Goal: Information Seeking & Learning: Check status

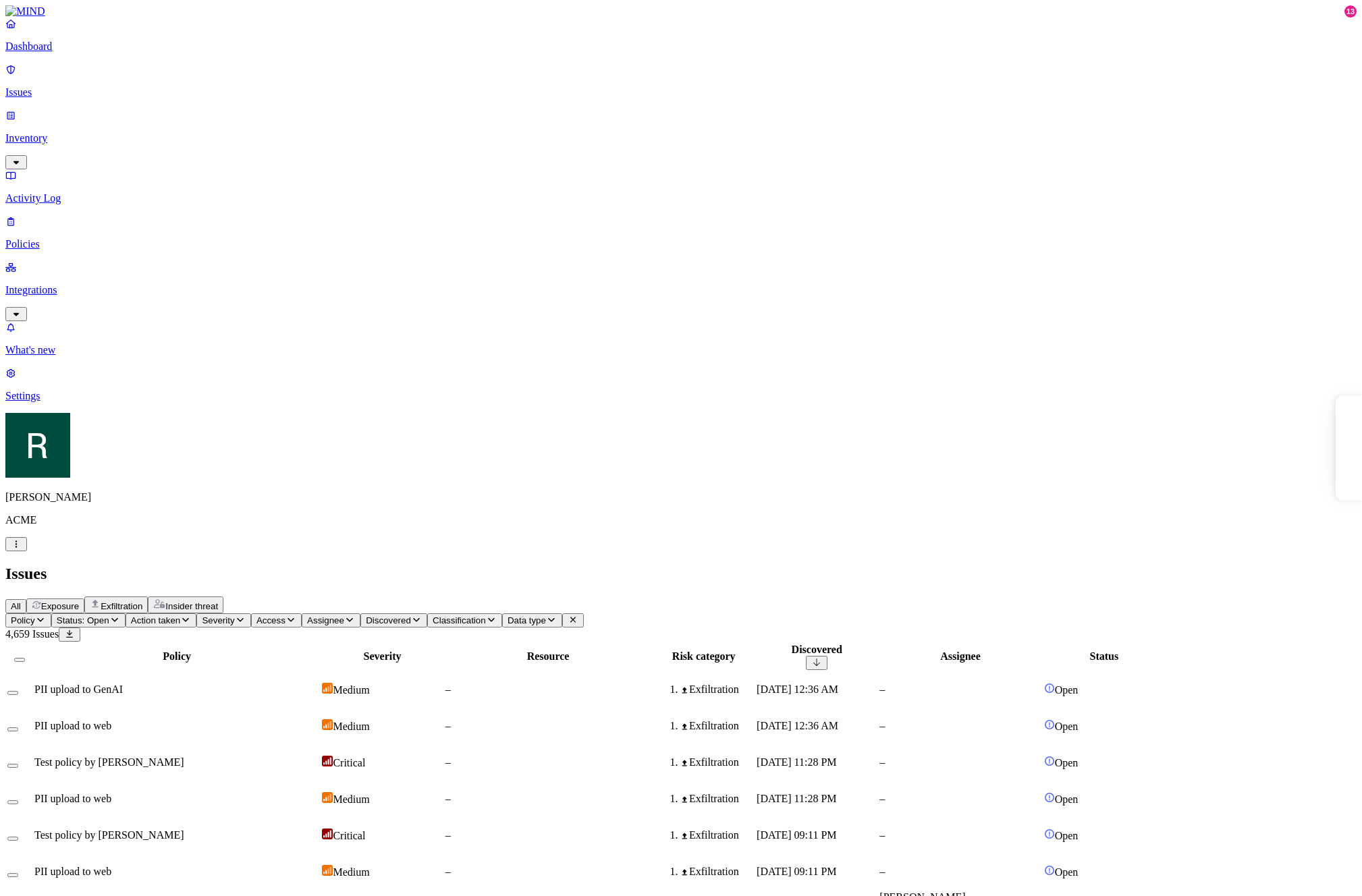
click at [652, 643] on th "Resource" at bounding box center [548, 656] width 207 height 27
click at [1083, 613] on header "Policy Status: Open Action taken Severity Access Assignee Discovered Classifica…" at bounding box center [681, 627] width 1351 height 28
click at [250, 643] on th "Policy" at bounding box center [176, 656] width 286 height 27
click at [900, 565] on h2 "Issues" at bounding box center [681, 574] width 1351 height 19
click at [1041, 643] on th "Assignee" at bounding box center [959, 656] width 163 height 27
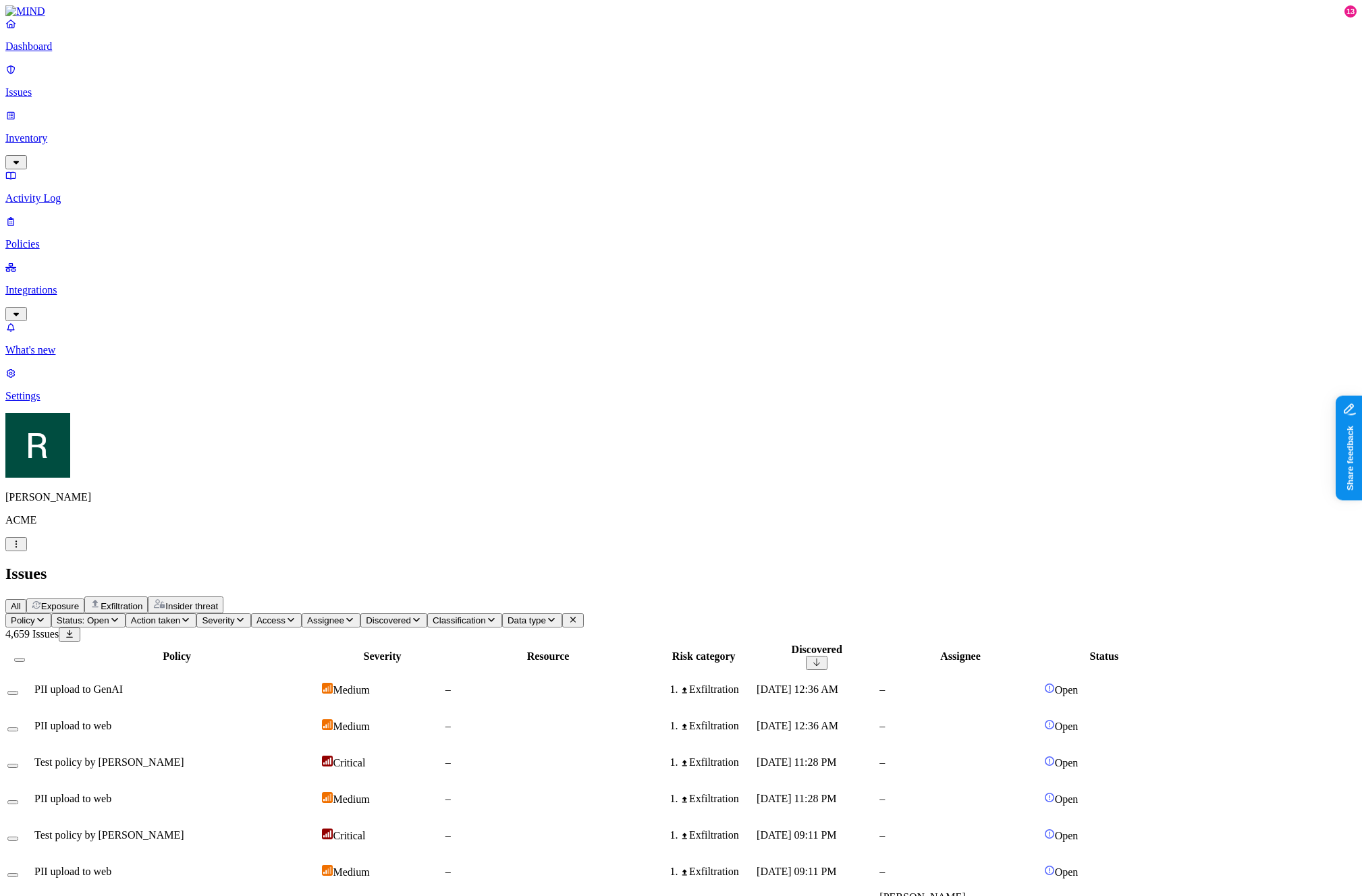
click at [79, 602] on span "Exposure" at bounding box center [60, 606] width 38 height 10
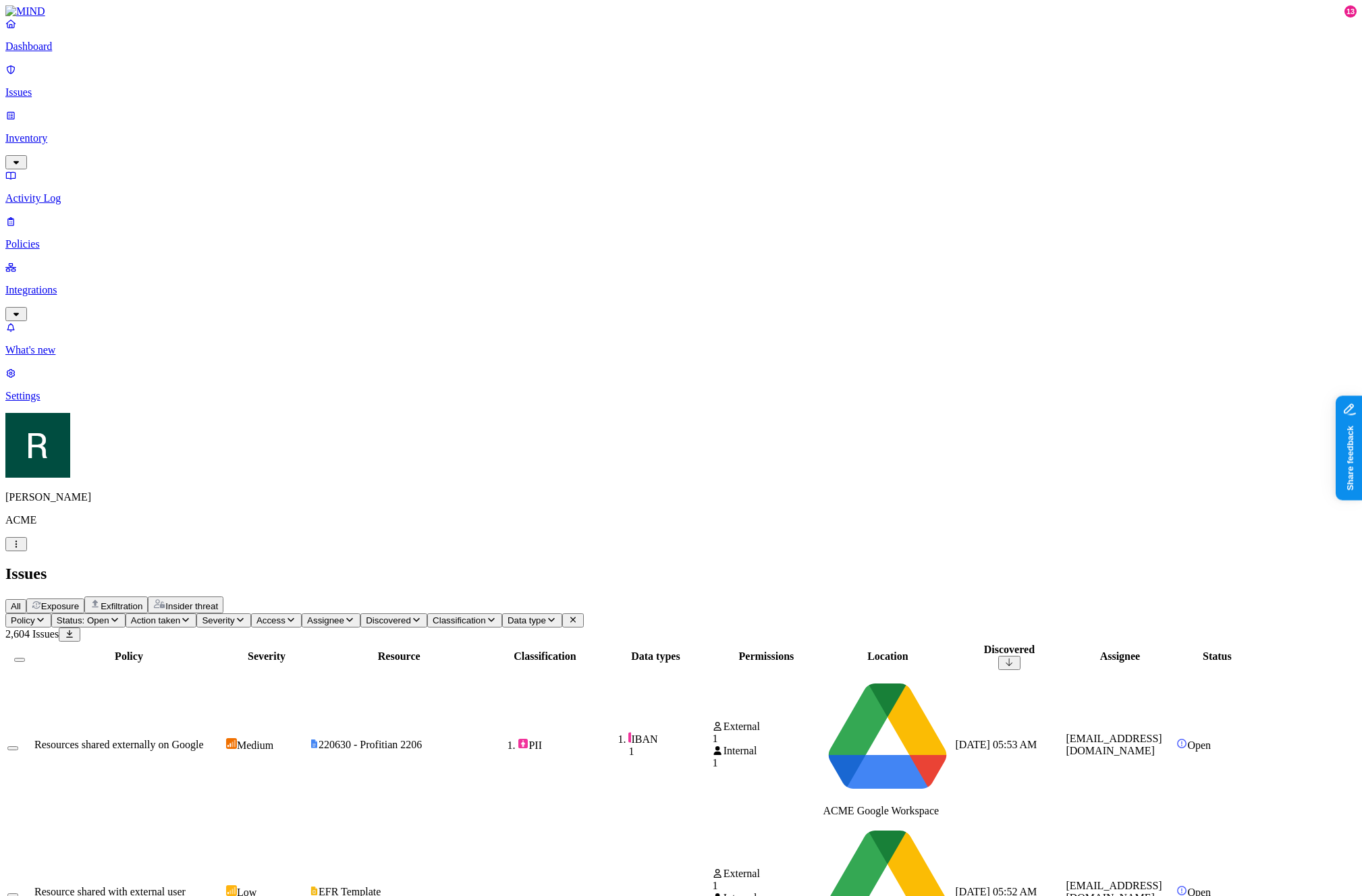
click at [143, 602] on span "Exfiltration" at bounding box center [121, 606] width 41 height 10
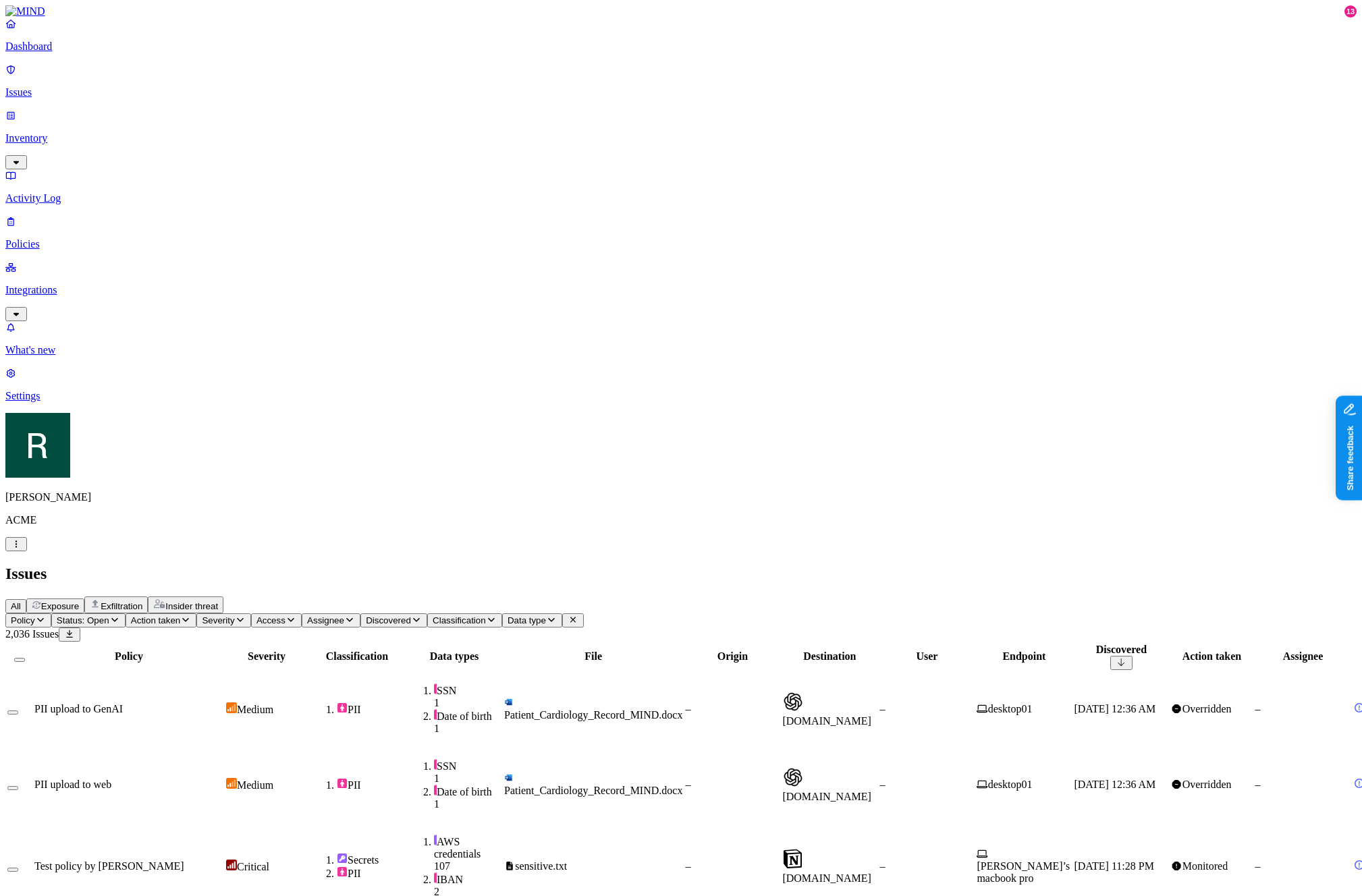
click at [218, 602] on span "Insider threat" at bounding box center [192, 606] width 53 height 10
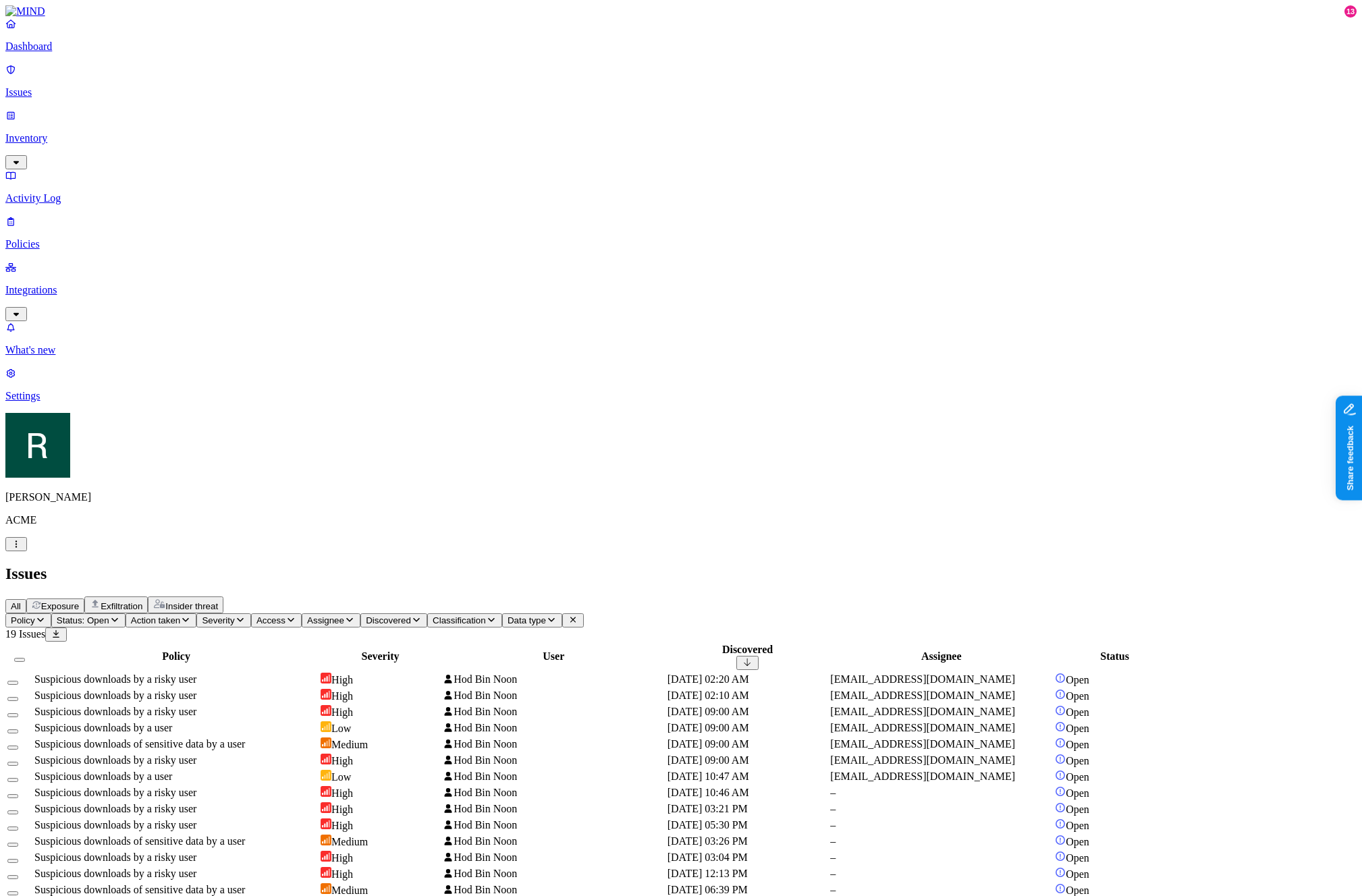
click at [625, 651] on div "User" at bounding box center [554, 657] width 222 height 12
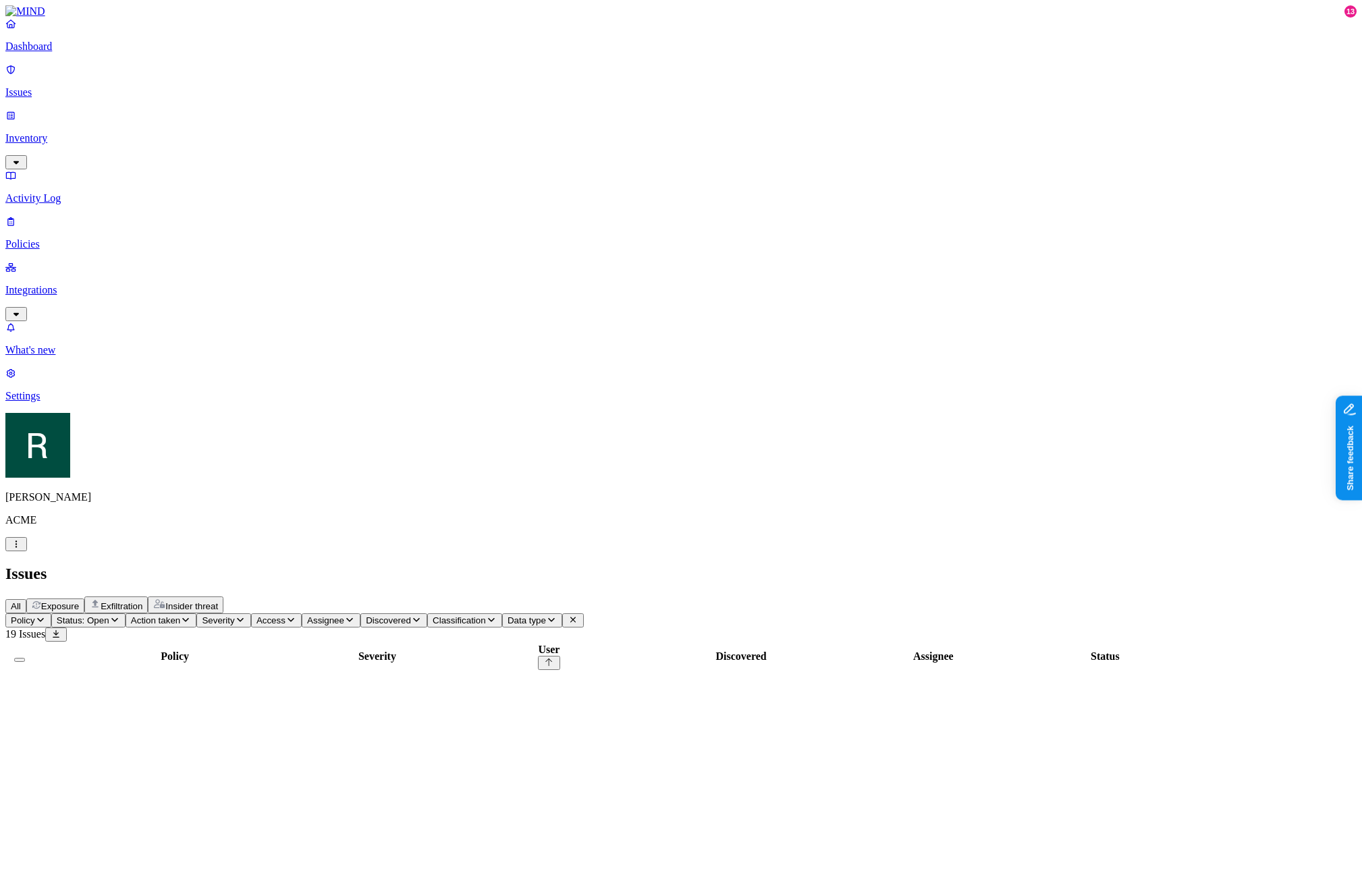
click at [625, 644] on div "User" at bounding box center [550, 650] width 220 height 12
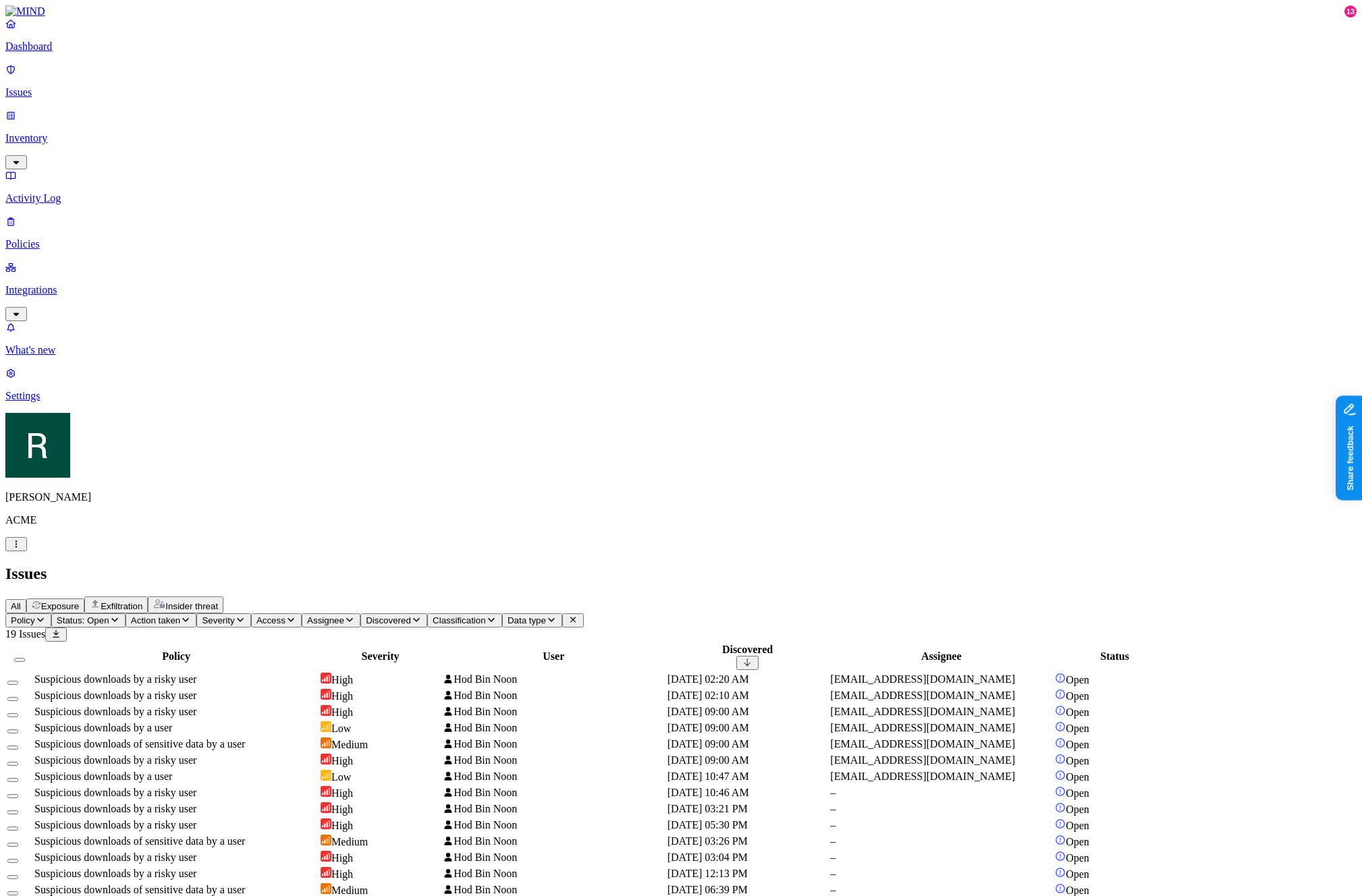
click at [837, 613] on header "Policy Status: Open Action taken Severity Access Assignee Discovered Classifica…" at bounding box center [681, 627] width 1351 height 28
click at [411, 616] on span "Discovered" at bounding box center [388, 620] width 45 height 10
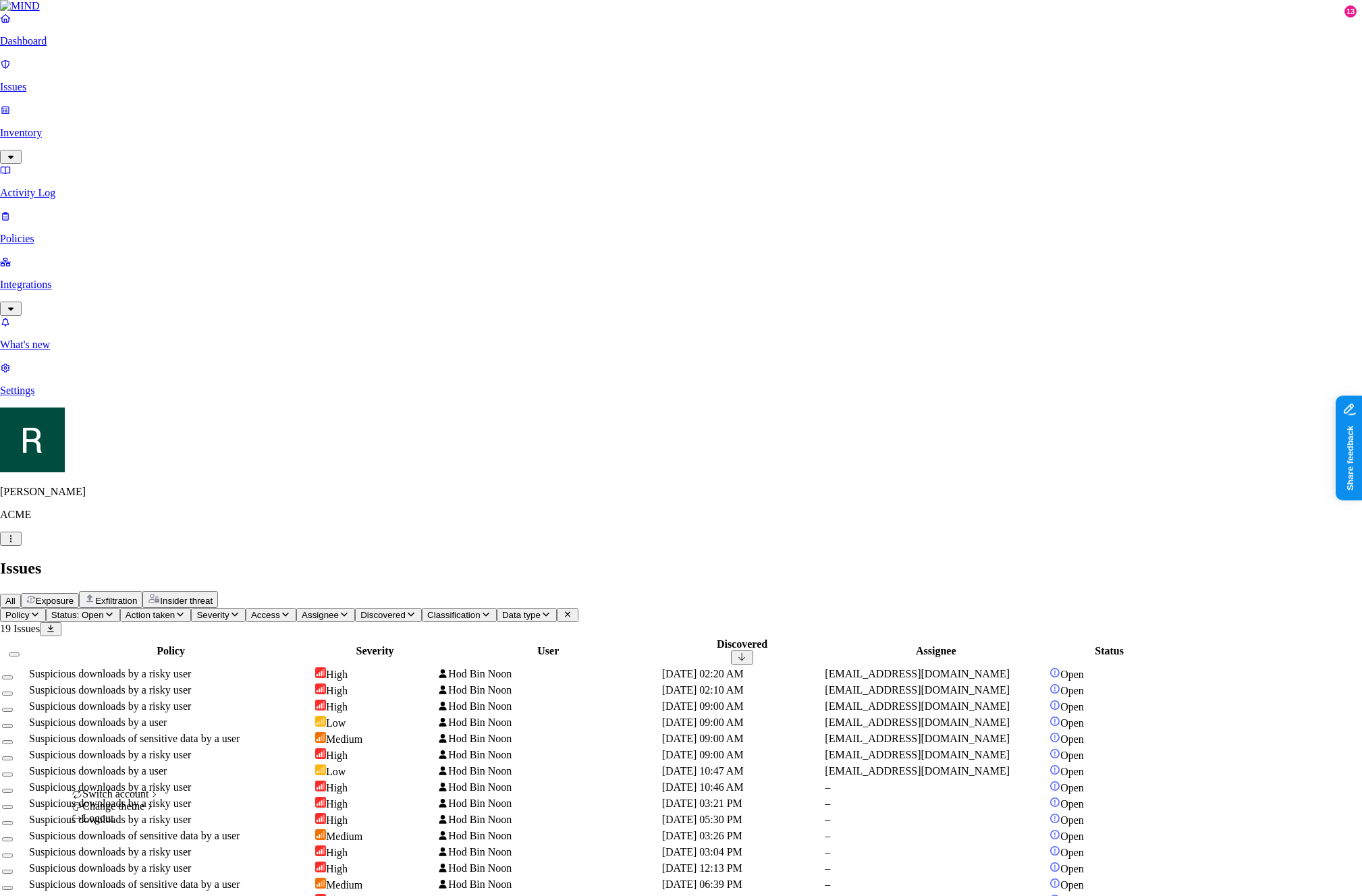
click at [133, 876] on html "Dashboard Issues Inventory Activity Log Policies Integrations What's new 13 Set…" at bounding box center [681, 492] width 1362 height 985
click at [215, 835] on span "Dark" at bounding box center [204, 829] width 22 height 11
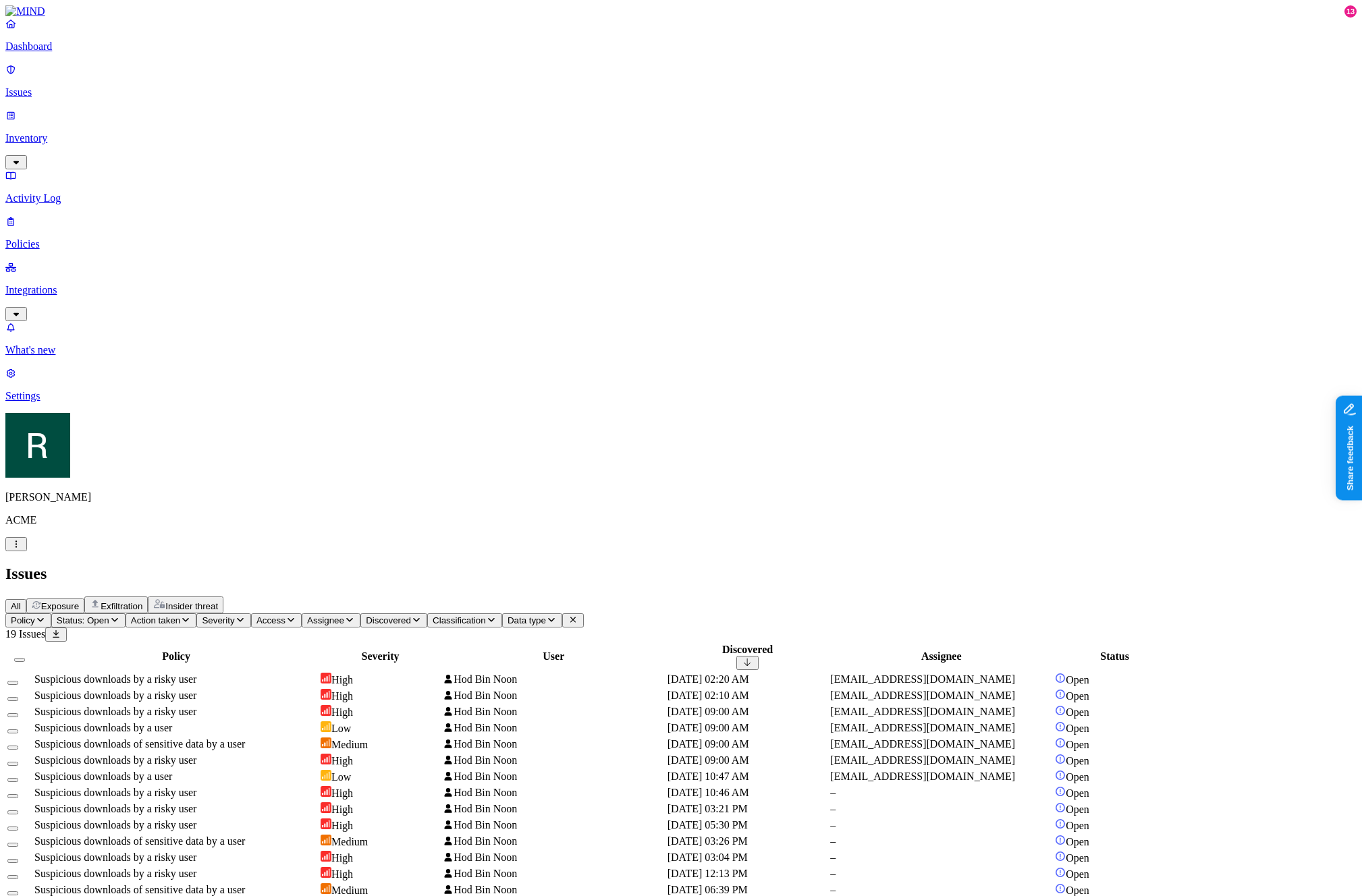
click at [360, 613] on button "Assignee" at bounding box center [330, 620] width 59 height 14
click at [285, 616] on span "Access" at bounding box center [270, 620] width 29 height 10
click at [234, 616] on span "Severity" at bounding box center [218, 620] width 33 height 10
click at [423, 613] on div "Policy Status: Open Action taken Severity Access Assignee Discovered Classifica…" at bounding box center [681, 620] width 1351 height 14
click at [285, 616] on span "Access" at bounding box center [270, 620] width 29 height 10
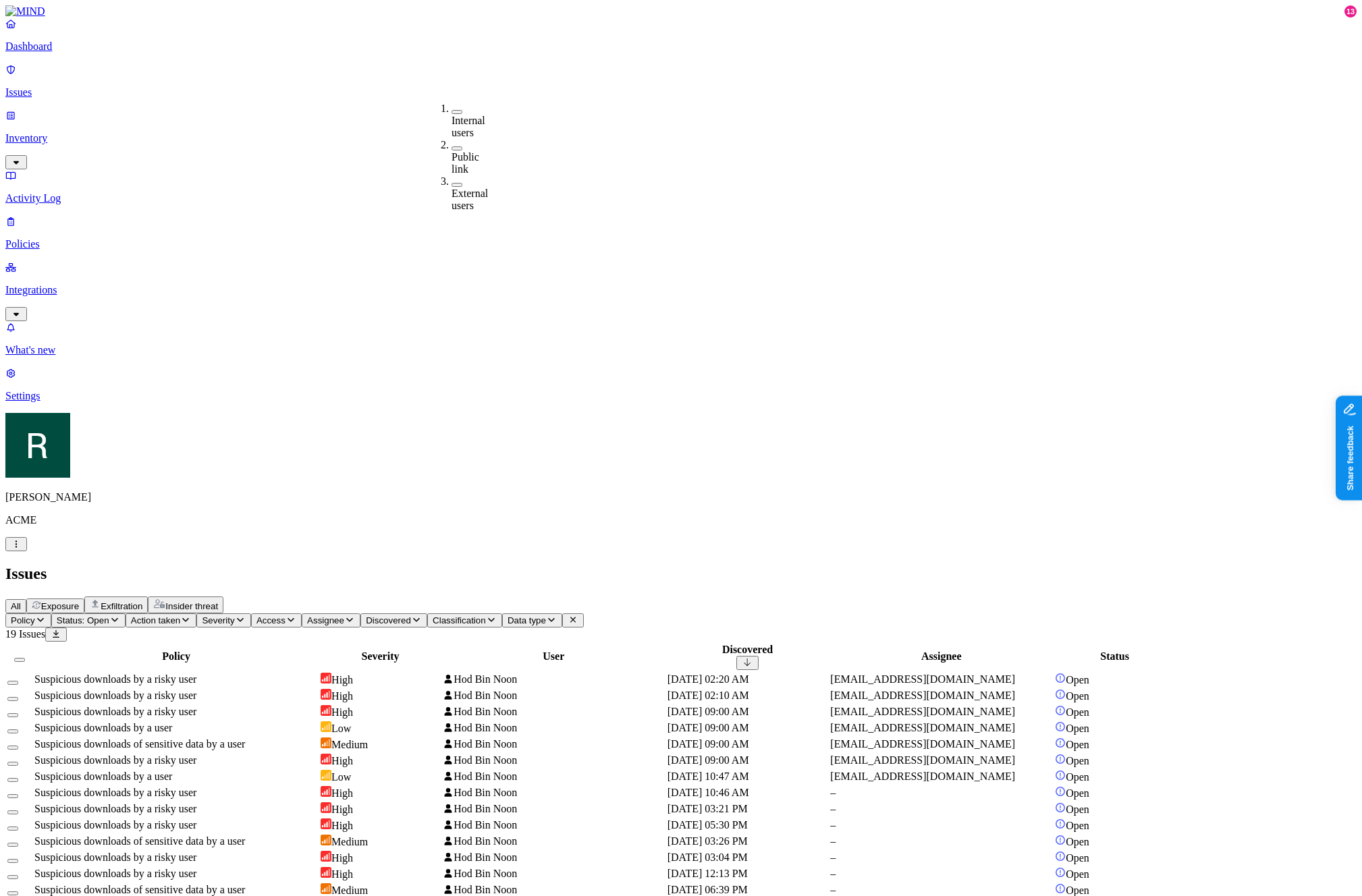
click at [181, 616] on span "Action taken" at bounding box center [156, 620] width 49 height 10
click at [285, 616] on span "Access" at bounding box center [270, 620] width 29 height 10
click at [525, 596] on div "All Exposure Exfiltration Insider threat" at bounding box center [681, 604] width 1351 height 17
click at [122, 884] on html "Dashboard Issues Inventory Activity Log Policies Integrations What's new 13 Set…" at bounding box center [681, 495] width 1362 height 991
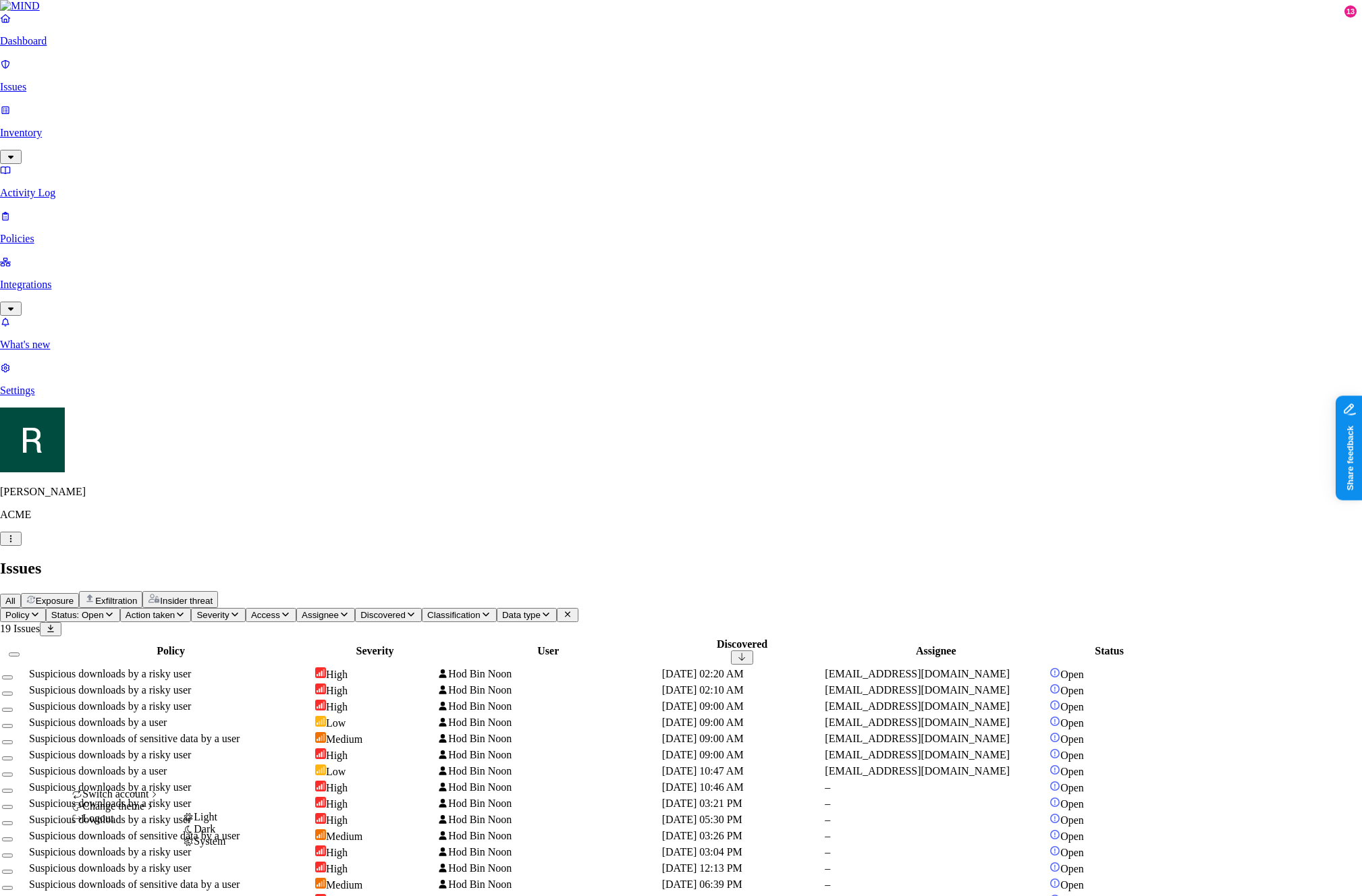
click at [206, 824] on div "Light" at bounding box center [204, 818] width 42 height 12
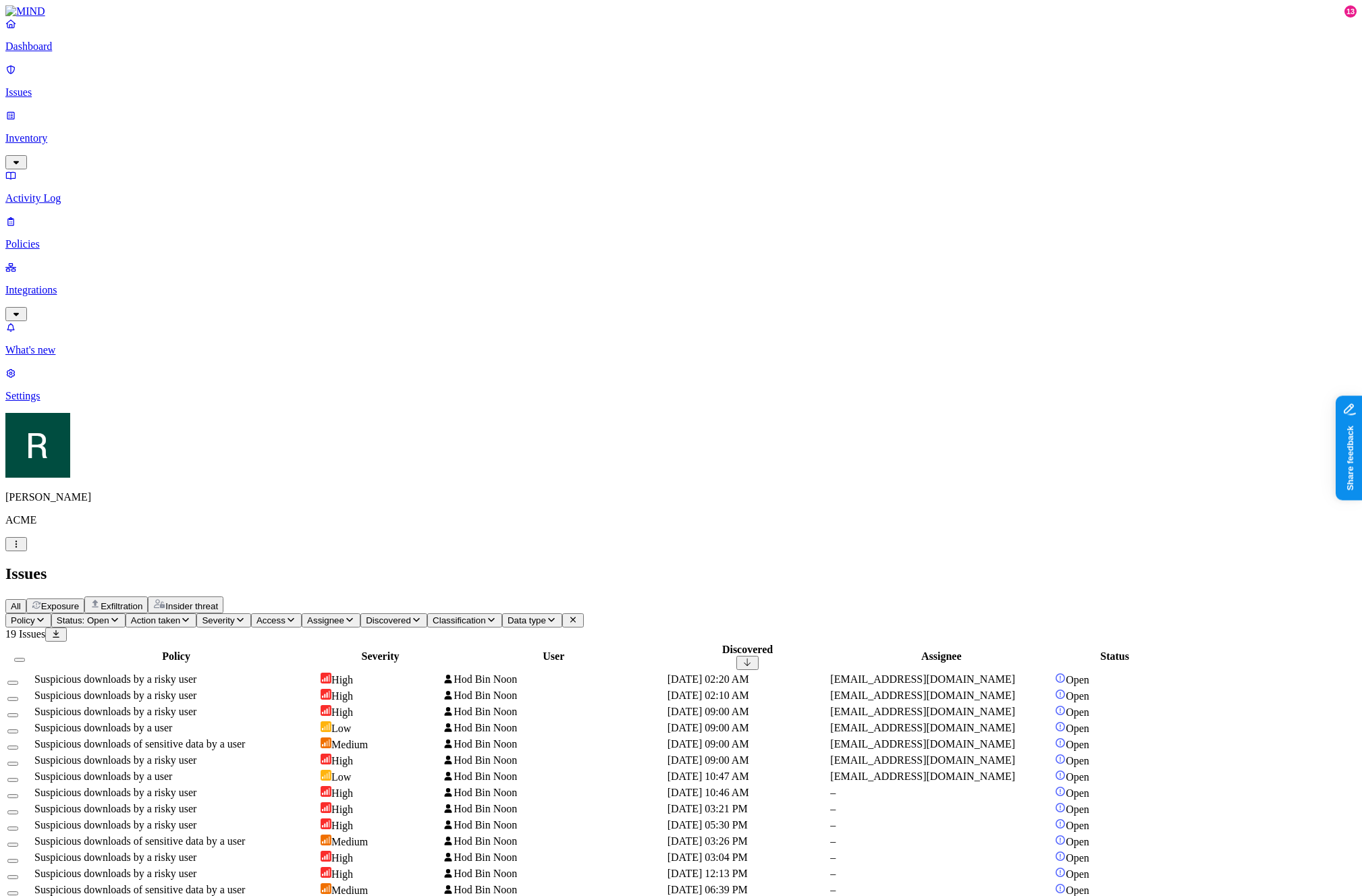
click at [296, 616] on icon "button" at bounding box center [291, 620] width 11 height 9
click at [477, 596] on div "All Exposure Exfiltration Insider threat" at bounding box center [681, 604] width 1351 height 17
click at [294, 618] on icon "button" at bounding box center [291, 620] width 7 height 4
click at [479, 115] on label "Public link" at bounding box center [465, 126] width 27 height 24
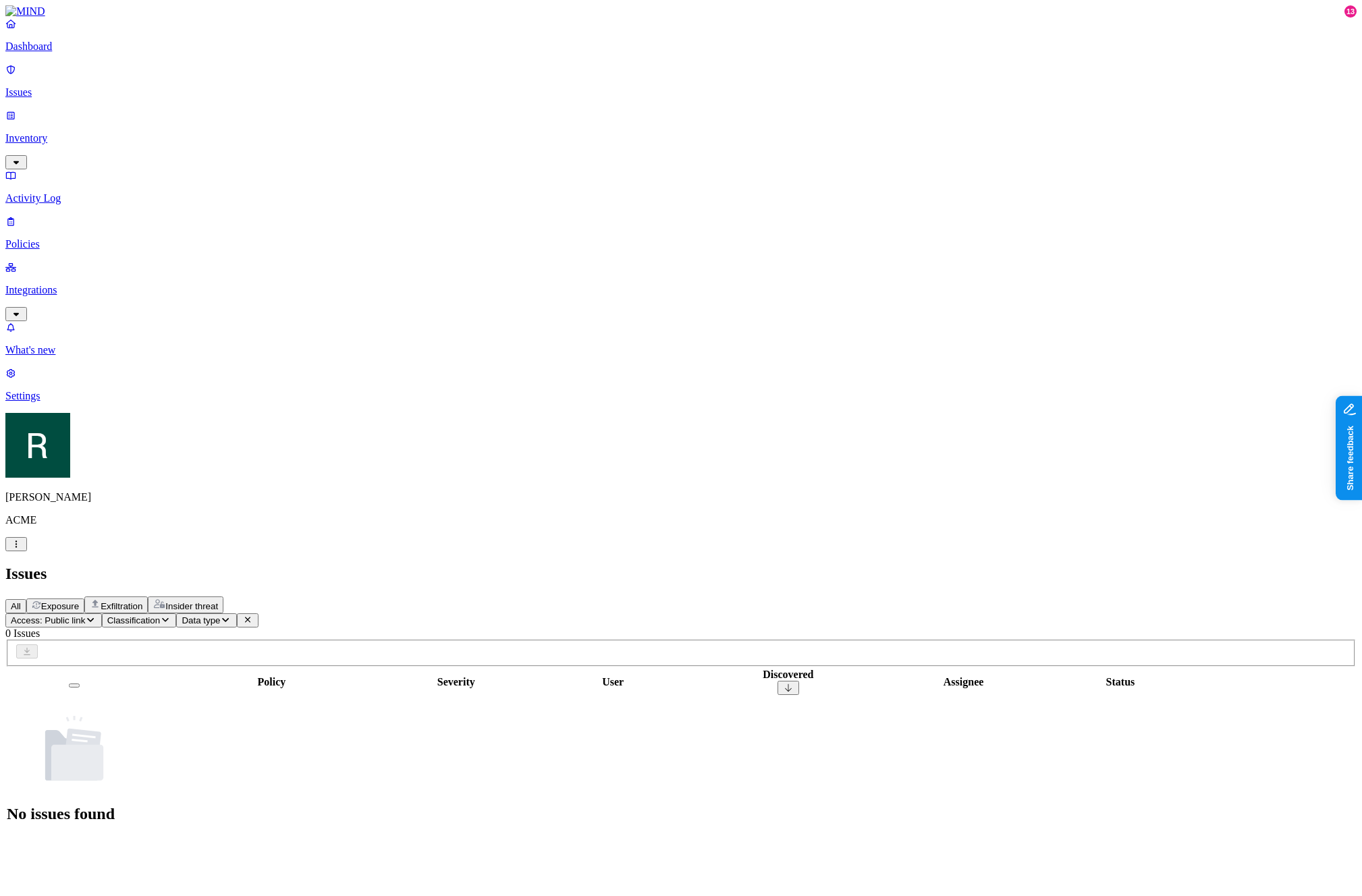
click at [85, 616] on span "Access: Public link" at bounding box center [48, 620] width 74 height 10
click at [514, 596] on div "All Exposure Exfiltration Insider threat" at bounding box center [681, 604] width 1351 height 17
